Goal: Information Seeking & Learning: Learn about a topic

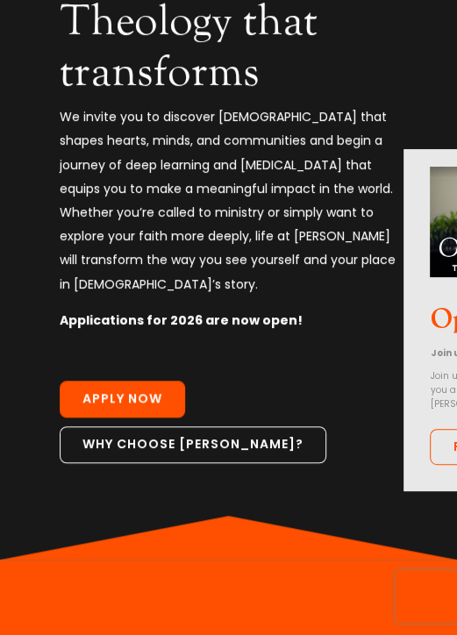
scroll to position [263, 0]
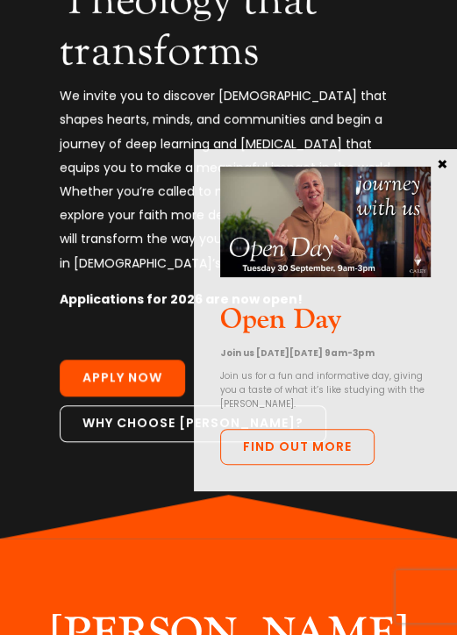
click at [442, 163] on button "×" at bounding box center [442, 163] width 18 height 16
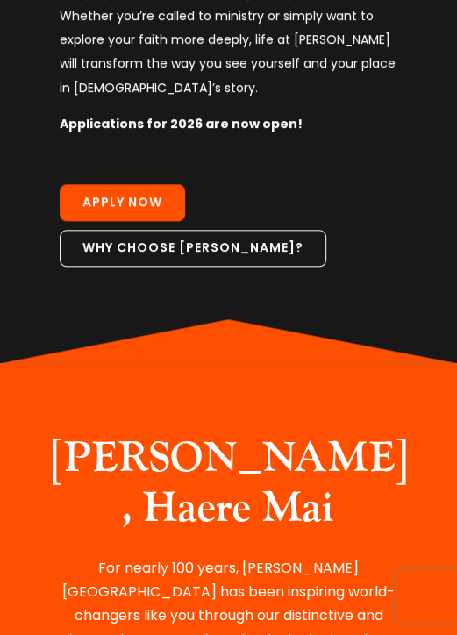
scroll to position [0, 0]
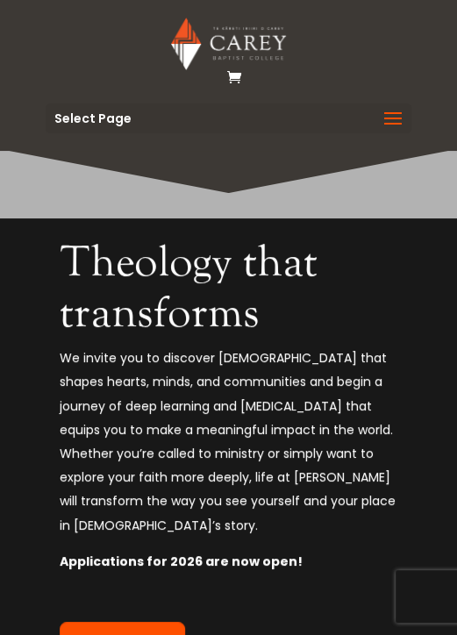
click at [401, 120] on span at bounding box center [393, 129] width 28 height 49
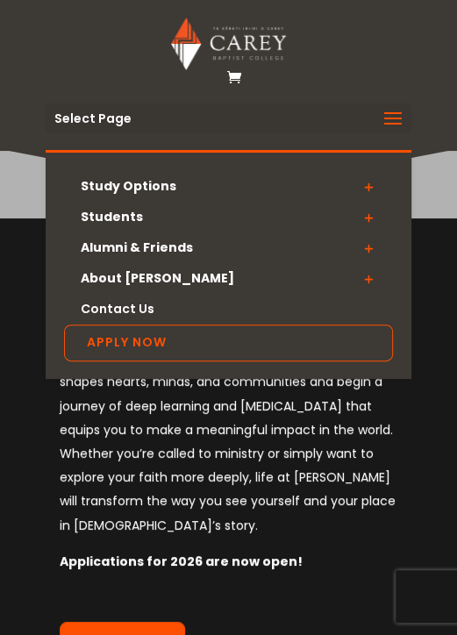
click at [365, 184] on span at bounding box center [368, 187] width 49 height 32
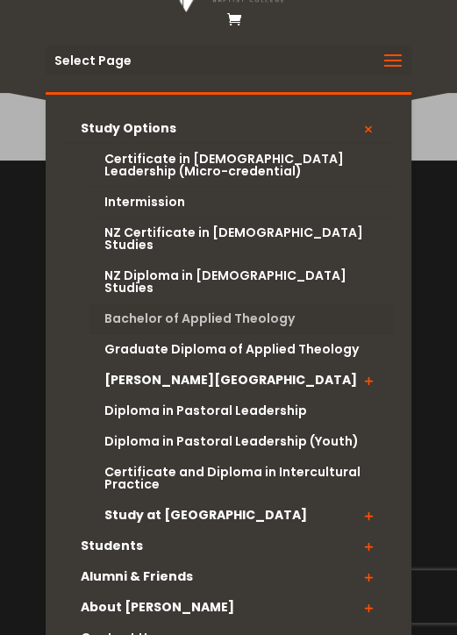
scroll to position [88, 0]
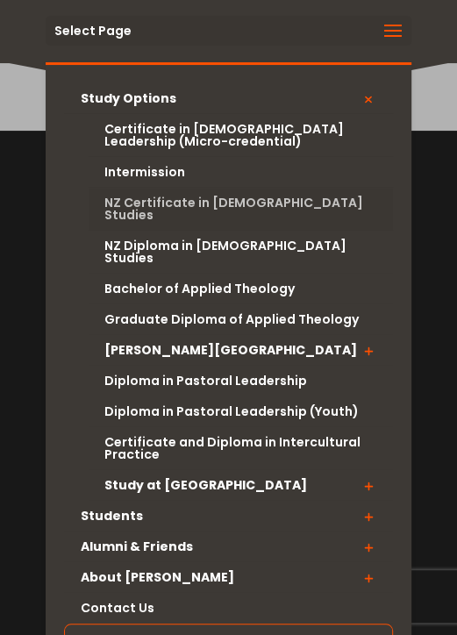
click at [240, 197] on link "NZ Certificate in [DEMOGRAPHIC_DATA] Studies" at bounding box center [241, 209] width 304 height 43
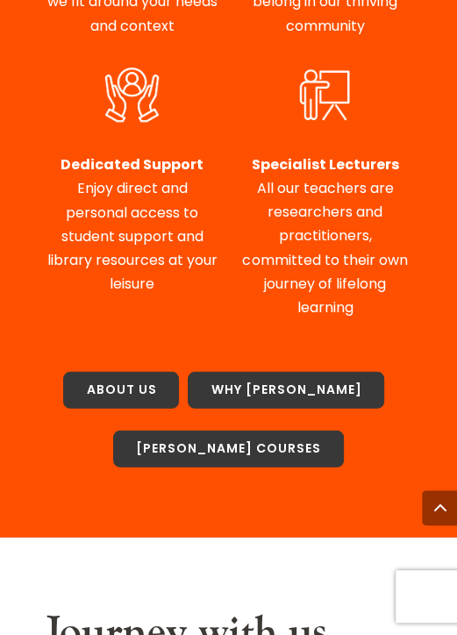
scroll to position [1578, 0]
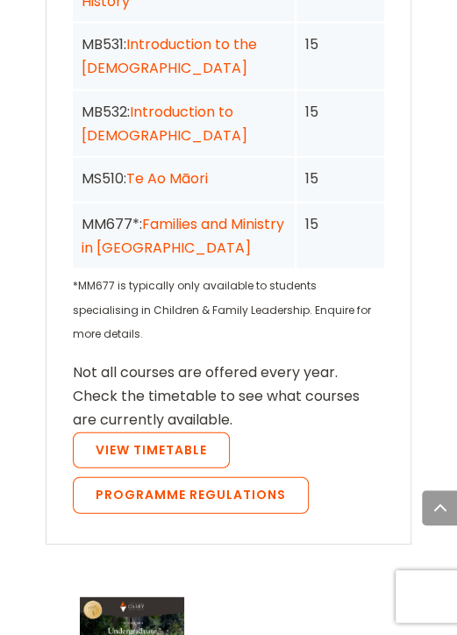
scroll to position [3506, 0]
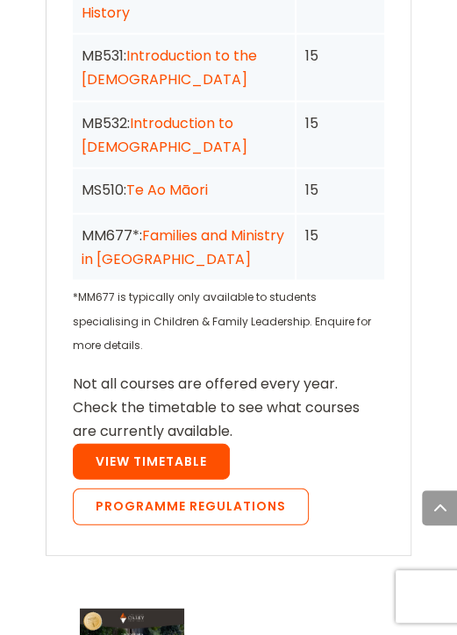
click at [143, 444] on link "View Timetable" at bounding box center [151, 462] width 157 height 37
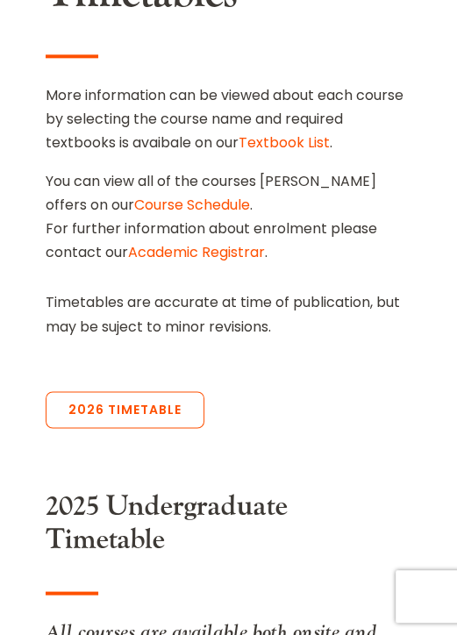
scroll to position [789, 0]
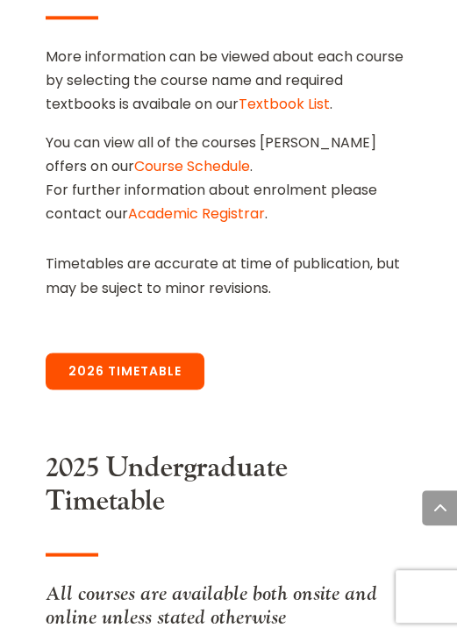
click at [161, 352] on link "2026 Timetable" at bounding box center [125, 370] width 159 height 37
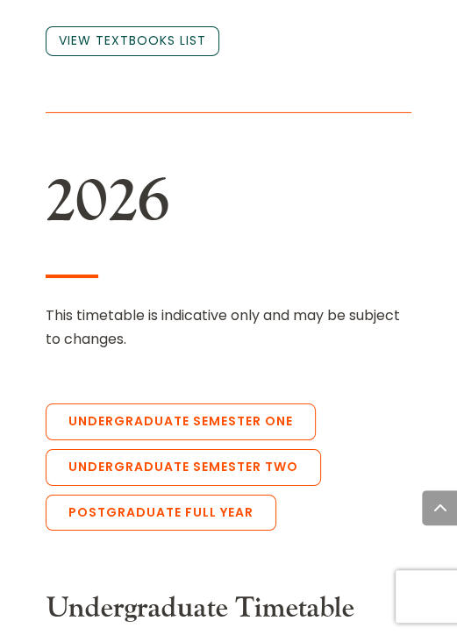
scroll to position [4504, 0]
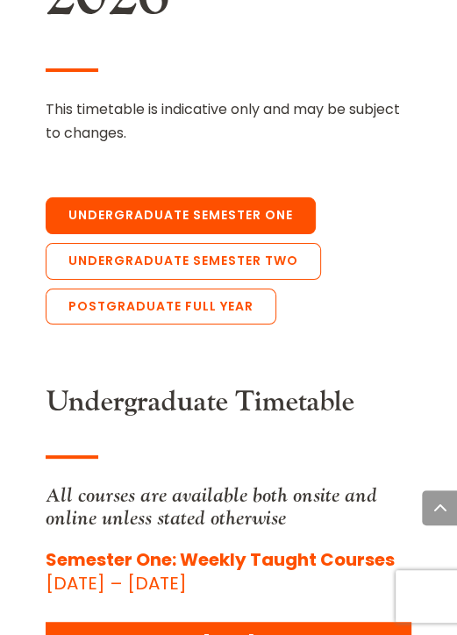
click at [176, 234] on link "Undergraduate Semester One" at bounding box center [181, 215] width 270 height 37
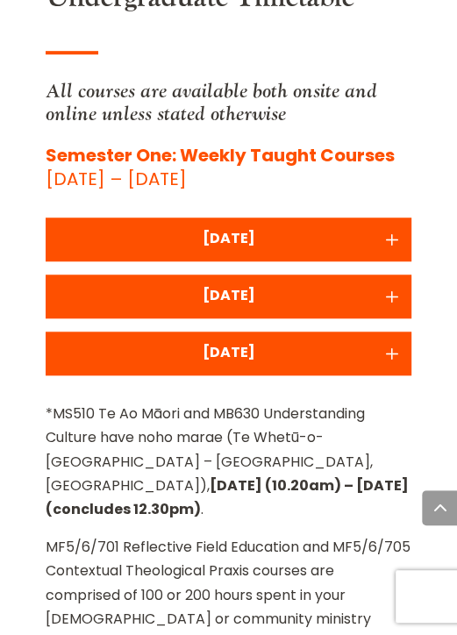
scroll to position [4932, 0]
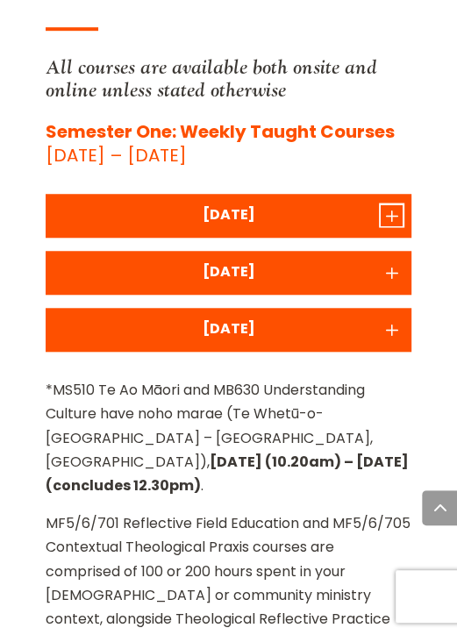
click at [386, 225] on icon "Accordion toggle 1" at bounding box center [391, 214] width 22 height 21
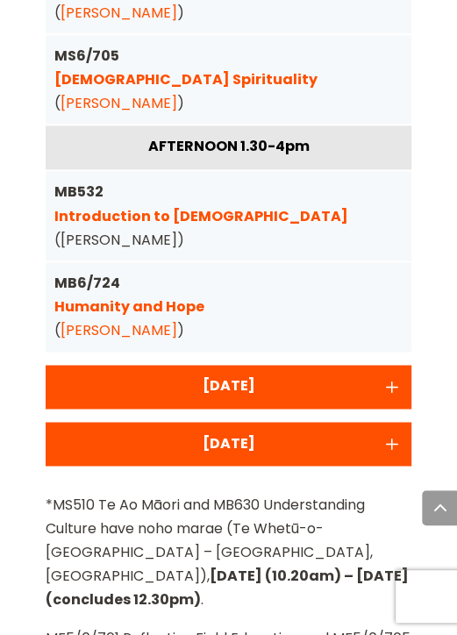
scroll to position [5283, 0]
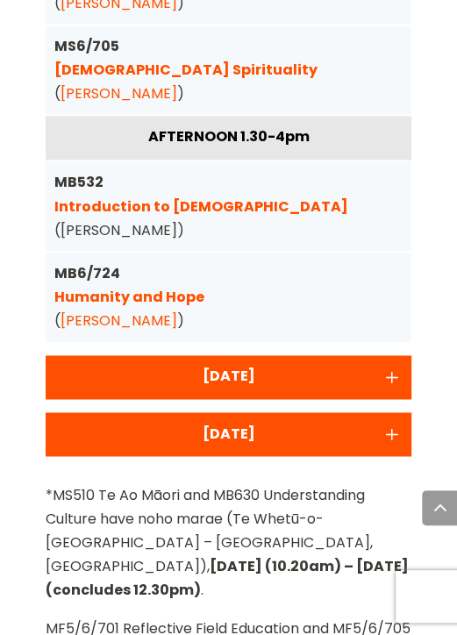
click at [90, 307] on link "Humanity and Hope" at bounding box center [129, 297] width 150 height 20
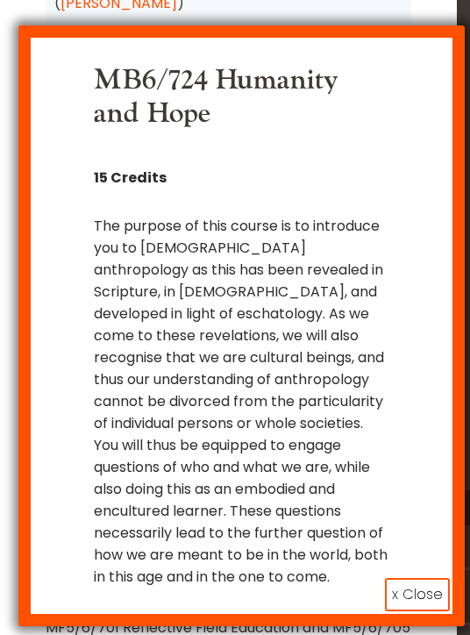
click at [405, 578] on button "x Close" at bounding box center [417, 594] width 65 height 33
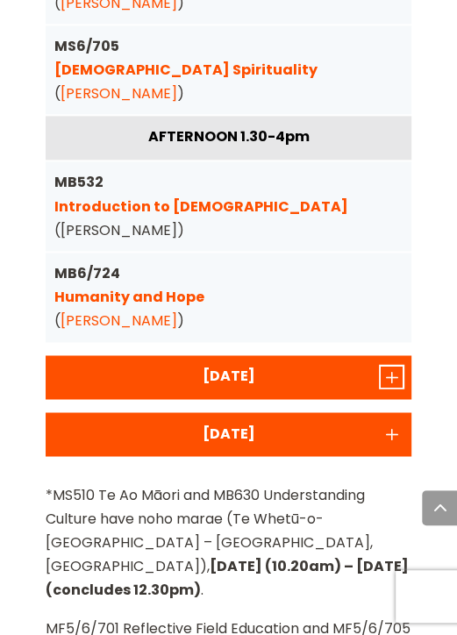
click at [396, 387] on icon "Accordion toggle 2" at bounding box center [391, 375] width 22 height 21
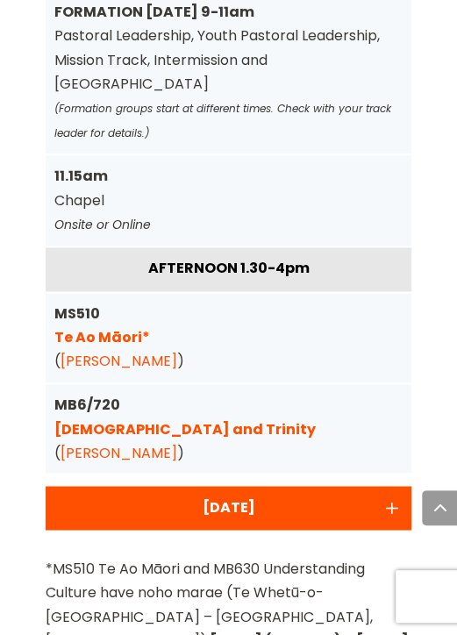
scroll to position [5370, 0]
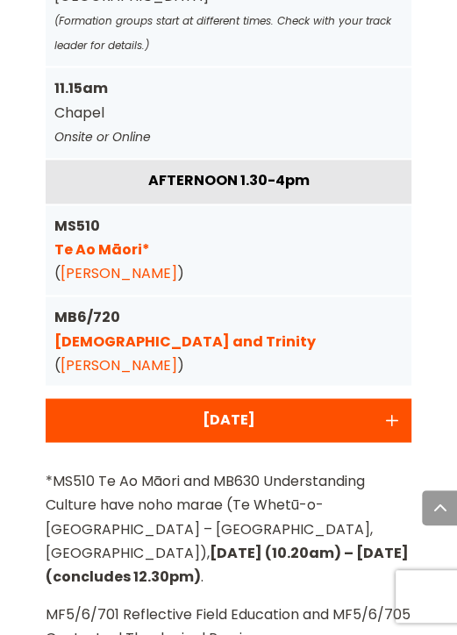
click at [136, 351] on link "[DEMOGRAPHIC_DATA] and Trinity" at bounding box center [184, 340] width 261 height 20
